Goal: Task Accomplishment & Management: Manage account settings

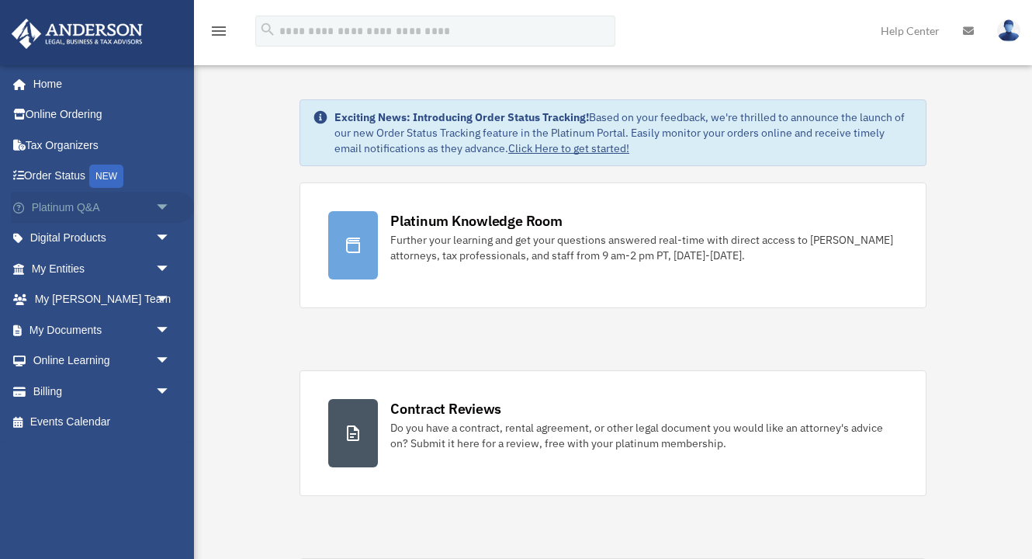
click at [164, 206] on span "arrow_drop_down" at bounding box center [170, 208] width 31 height 32
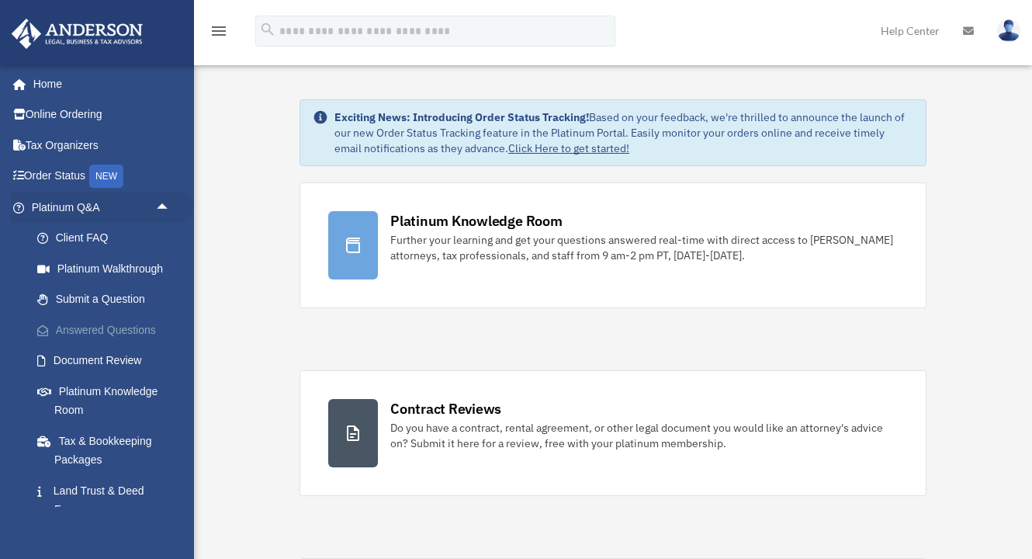
click at [118, 326] on link "Answered Questions" at bounding box center [108, 329] width 172 height 31
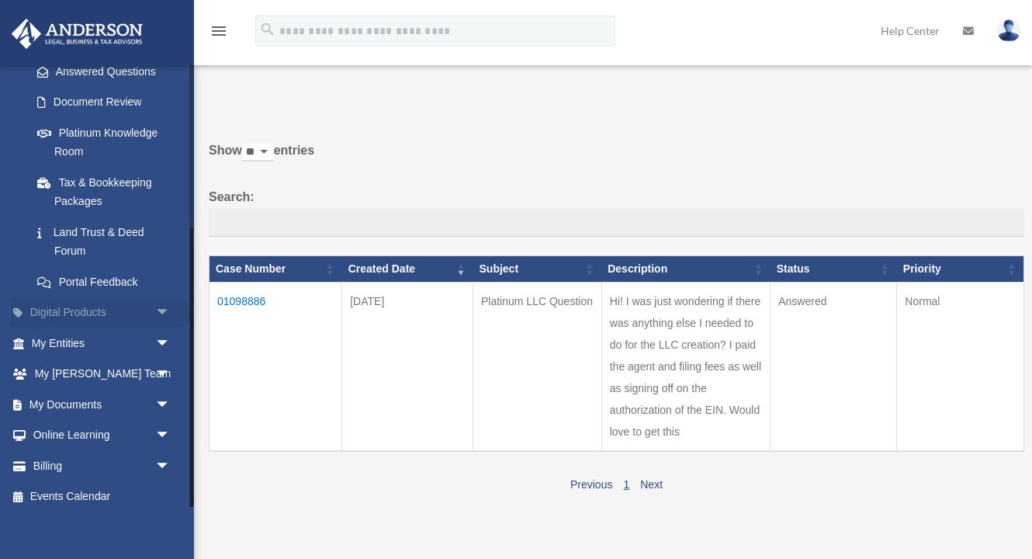
scroll to position [258, 0]
click at [123, 335] on link "My Entities arrow_drop_down" at bounding box center [102, 343] width 183 height 31
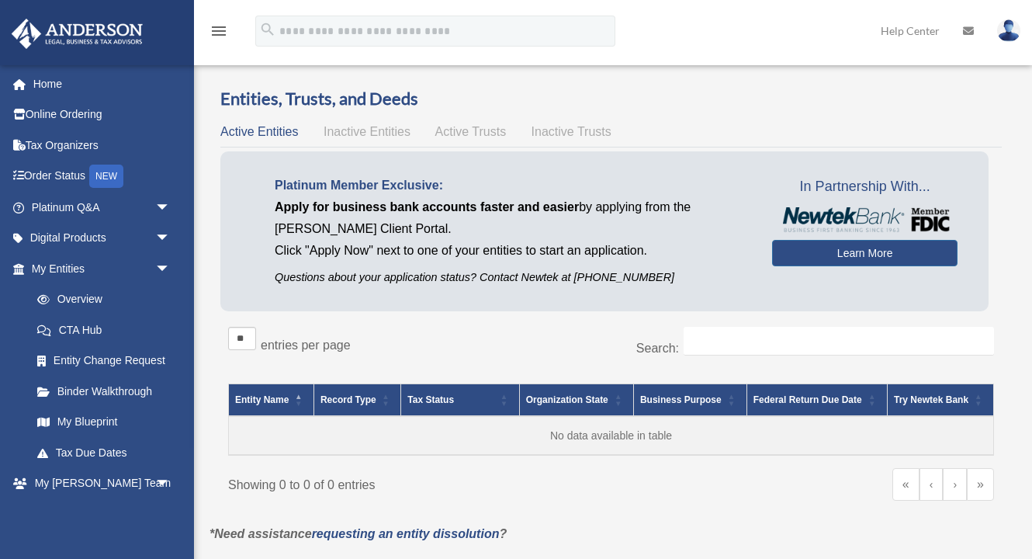
click at [388, 126] on span "Inactive Entities" at bounding box center [367, 131] width 87 height 13
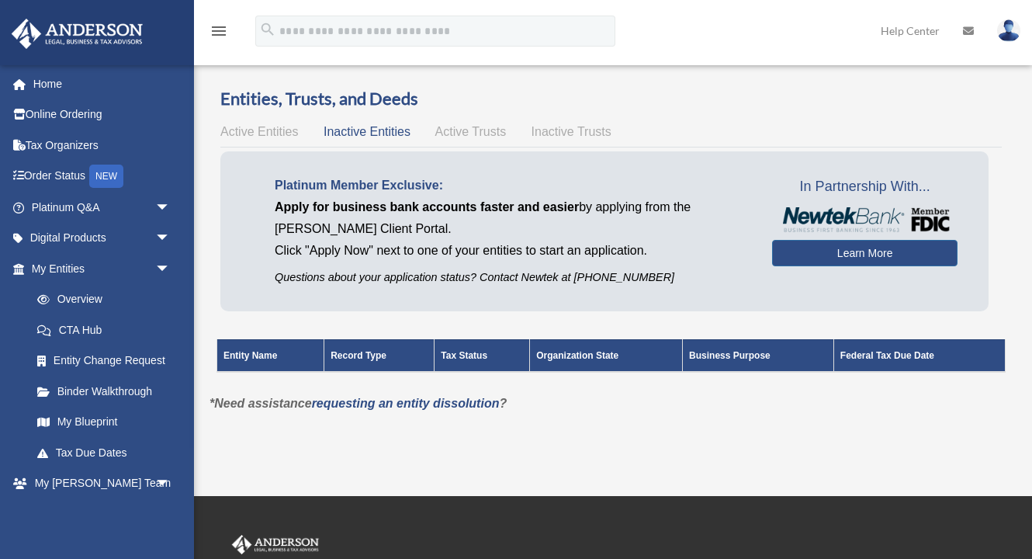
click at [466, 133] on span "Active Trusts" at bounding box center [470, 131] width 71 height 13
click at [540, 140] on div "Active Entities Inactive Entities Active Trusts Inactive Trusts" at bounding box center [610, 132] width 781 height 22
click at [548, 133] on span "Inactive Trusts" at bounding box center [572, 131] width 80 height 13
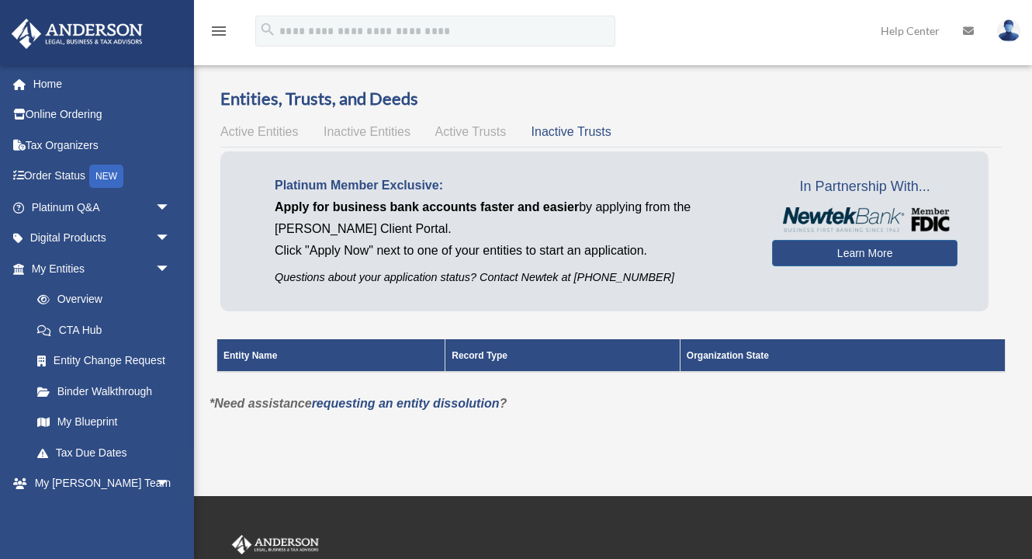
click at [259, 126] on span "Active Entities" at bounding box center [259, 131] width 78 height 13
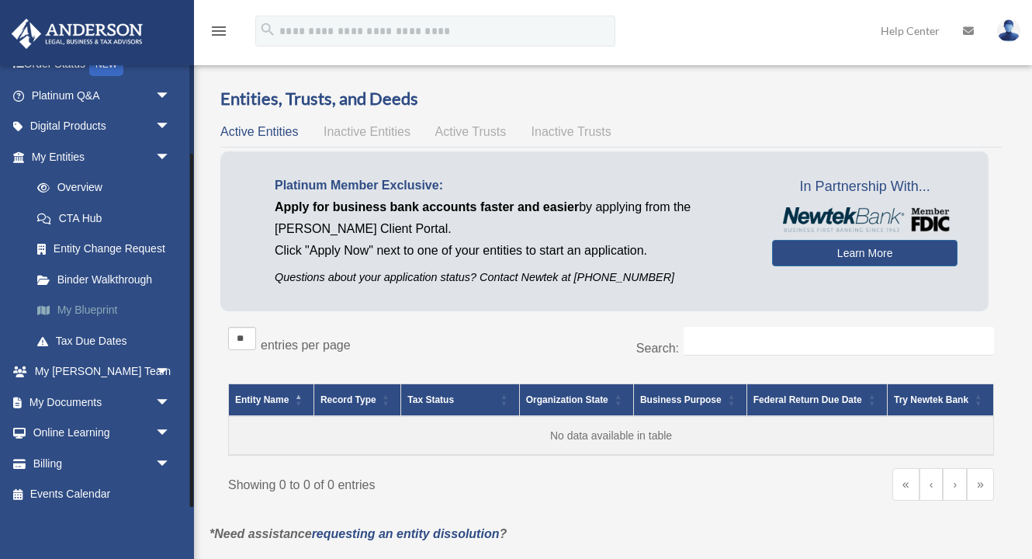
scroll to position [111, 0]
click at [147, 361] on link "My Anderson Team arrow_drop_down" at bounding box center [102, 372] width 183 height 31
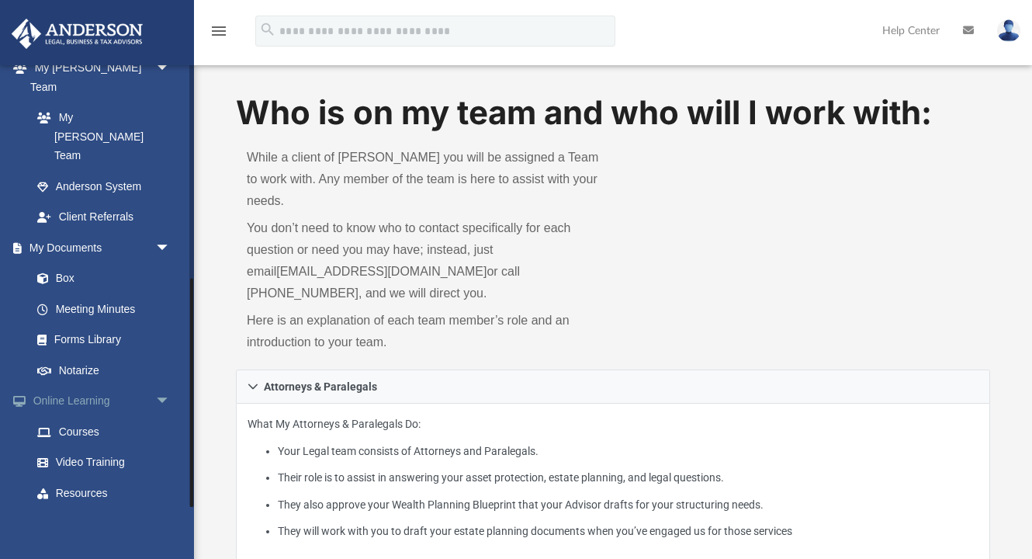
scroll to position [414, 0]
click at [159, 510] on span "arrow_drop_down" at bounding box center [170, 526] width 31 height 32
click at [105, 540] on link "$ Open Invoices" at bounding box center [108, 556] width 172 height 32
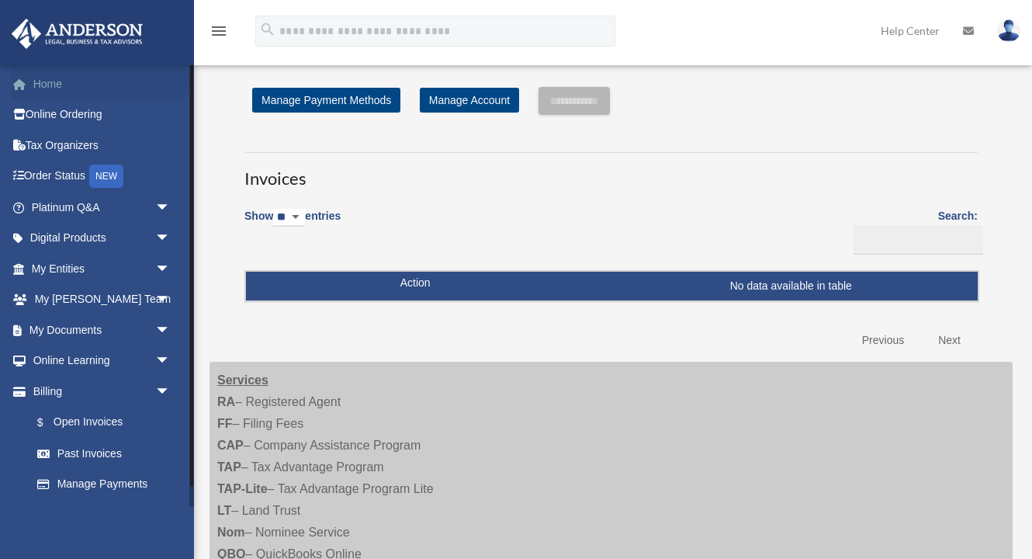
click at [53, 87] on link "Home" at bounding box center [102, 83] width 183 height 31
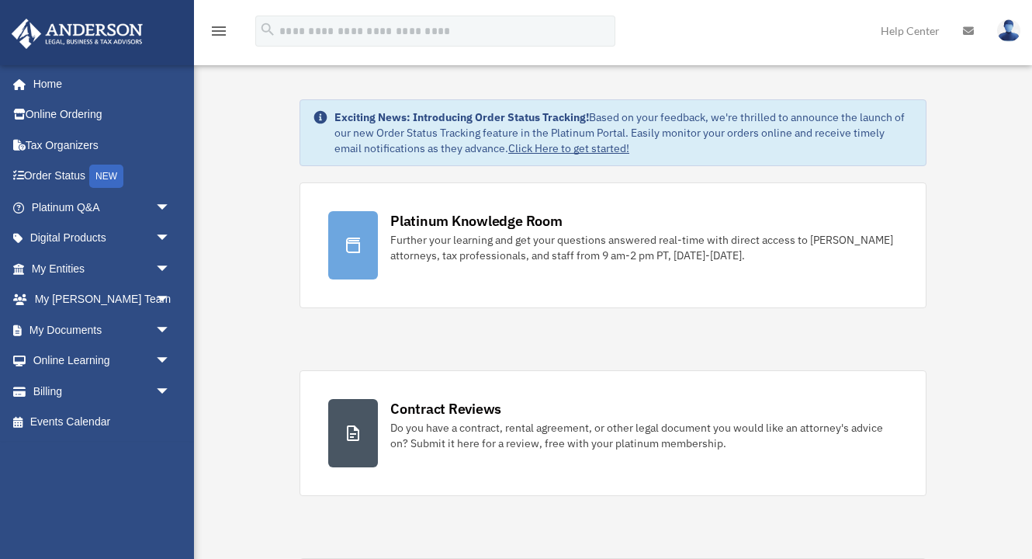
click at [1007, 31] on img at bounding box center [1008, 30] width 23 height 23
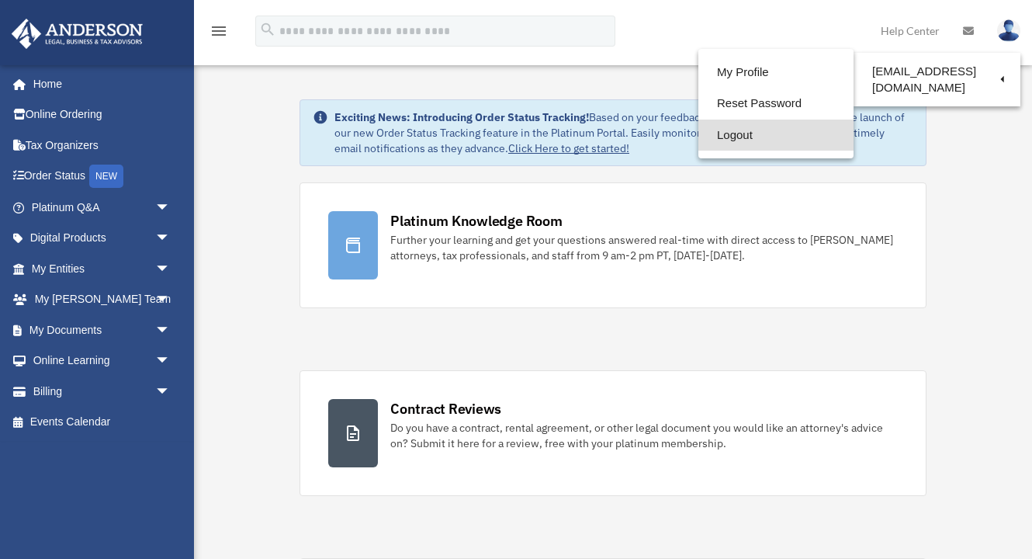
click at [770, 137] on link "Logout" at bounding box center [775, 136] width 155 height 32
